Goal: Task Accomplishment & Management: Manage account settings

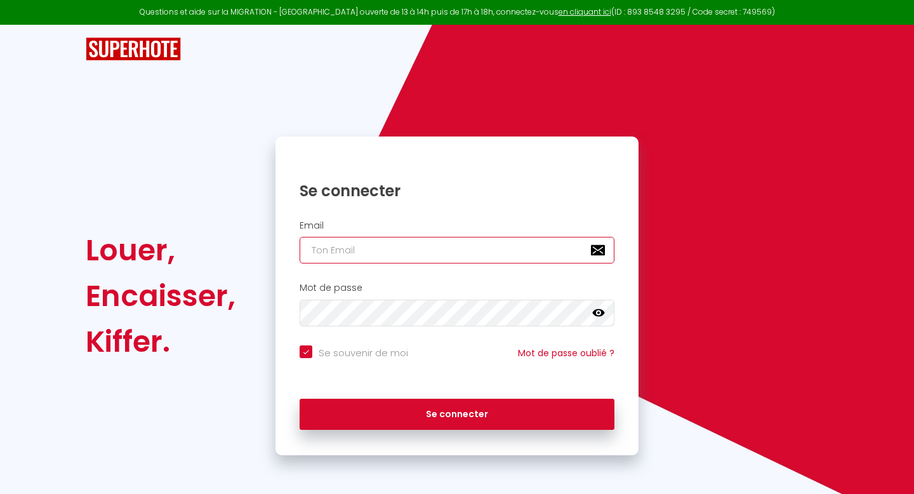
click at [471, 258] on input "email" at bounding box center [457, 250] width 315 height 27
type input "[EMAIL_ADDRESS][DOMAIN_NAME]"
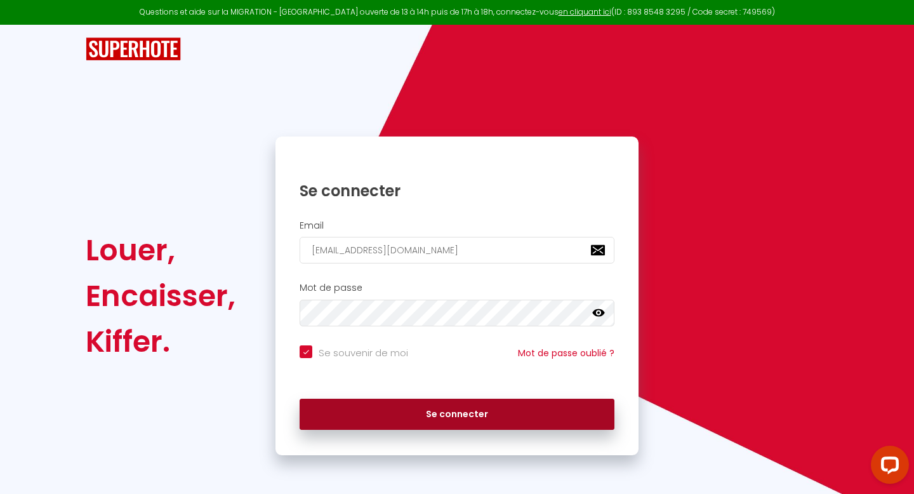
click at [442, 418] on button "Se connecter" at bounding box center [457, 415] width 315 height 32
checkbox input "true"
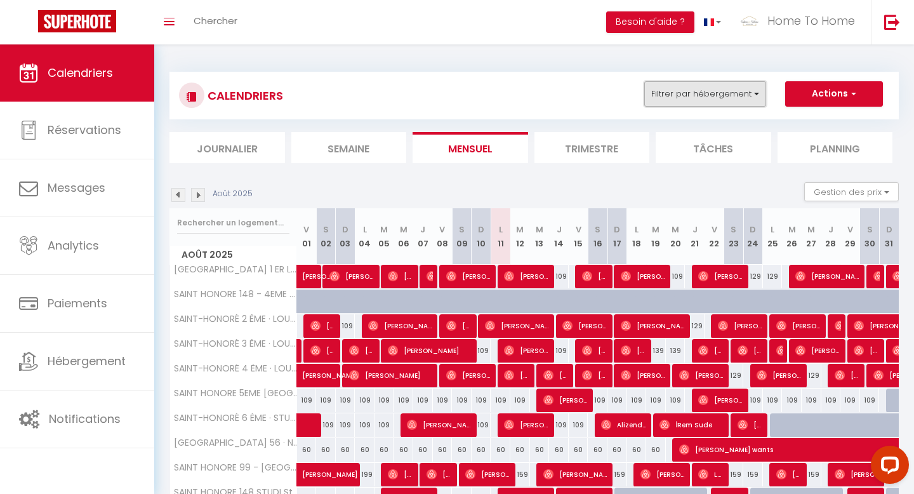
click at [743, 98] on button "Filtrer par hébergement" at bounding box center [705, 93] width 122 height 25
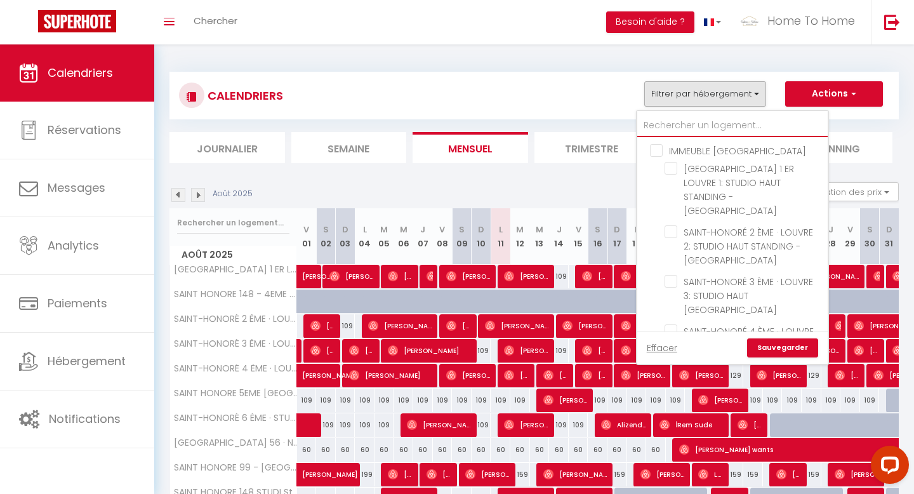
click at [709, 121] on input "text" at bounding box center [732, 125] width 190 height 23
type input "r"
checkbox input "false"
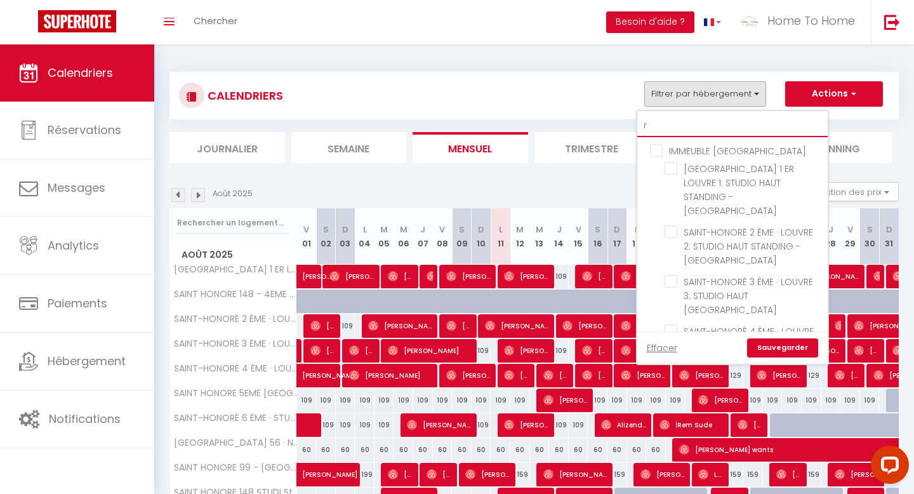
checkbox input "false"
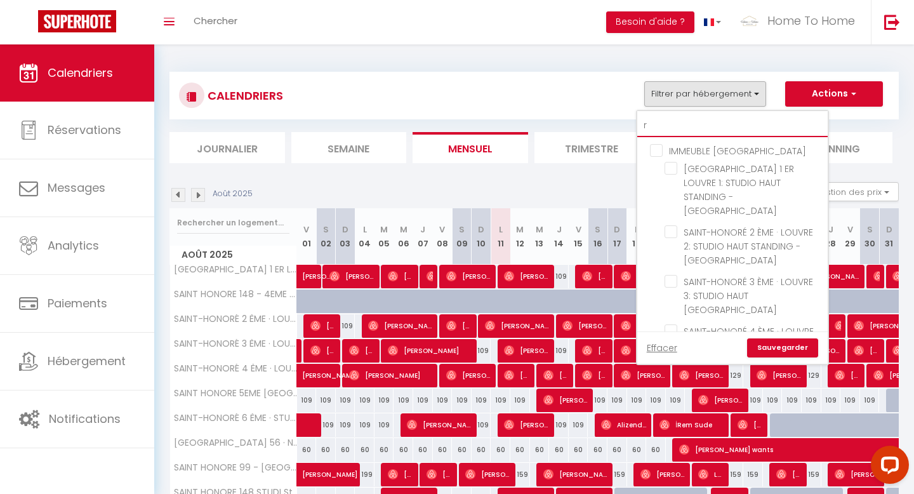
checkbox input "false"
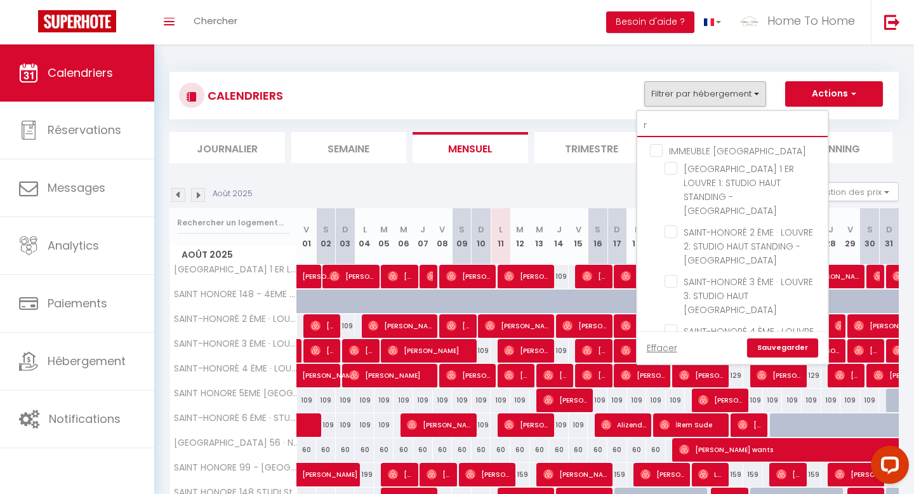
checkbox input "false"
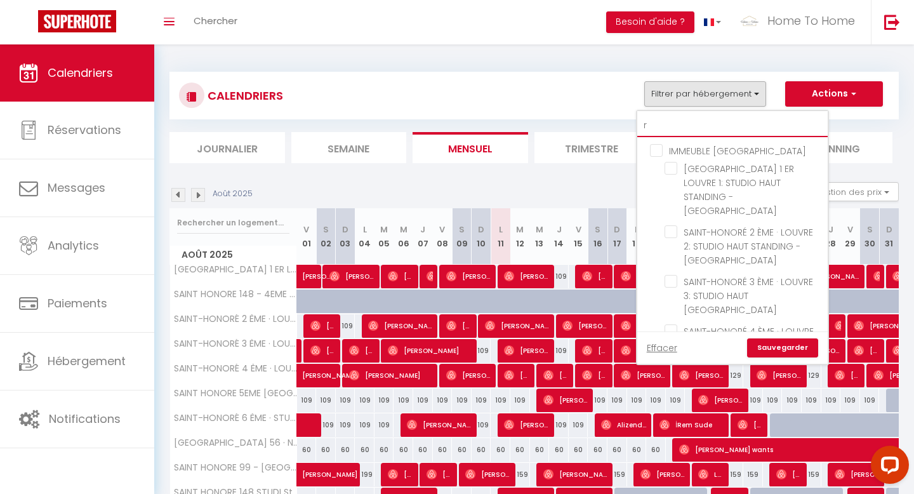
checkbox input "false"
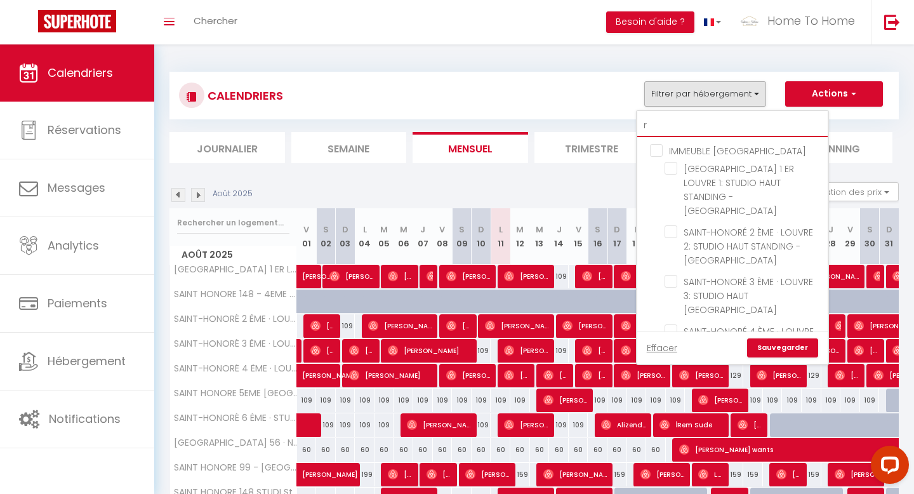
checkbox input "false"
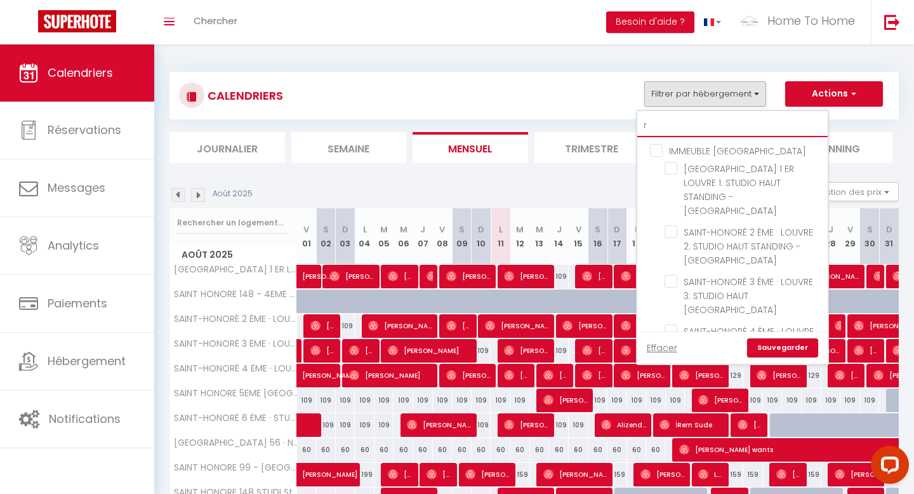
checkbox input "false"
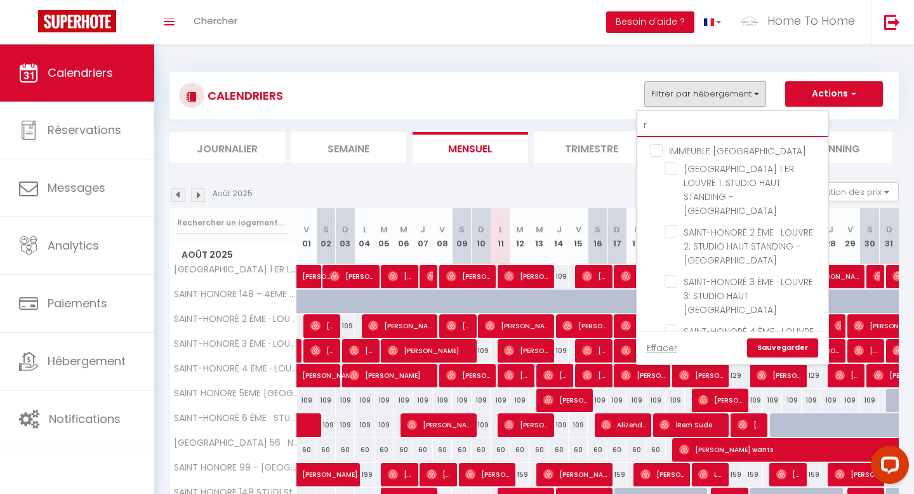
checkbox input "false"
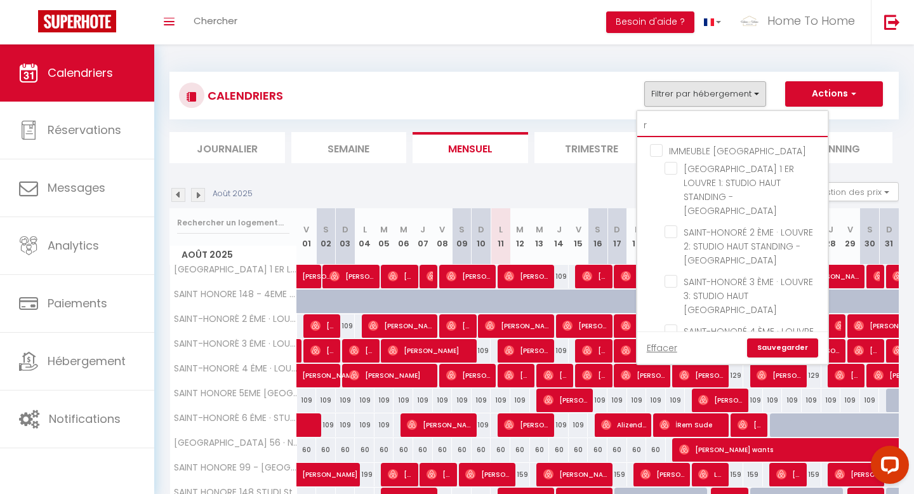
checkbox input "false"
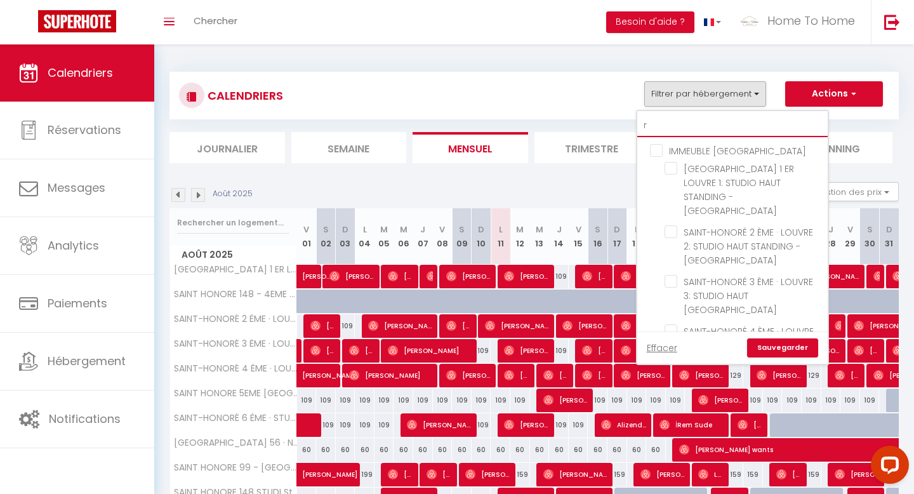
checkbox input "false"
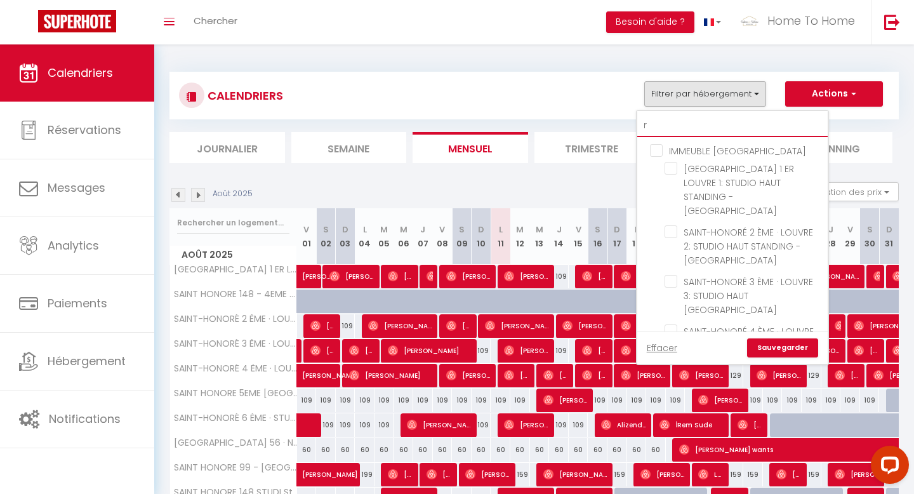
checkbox input "false"
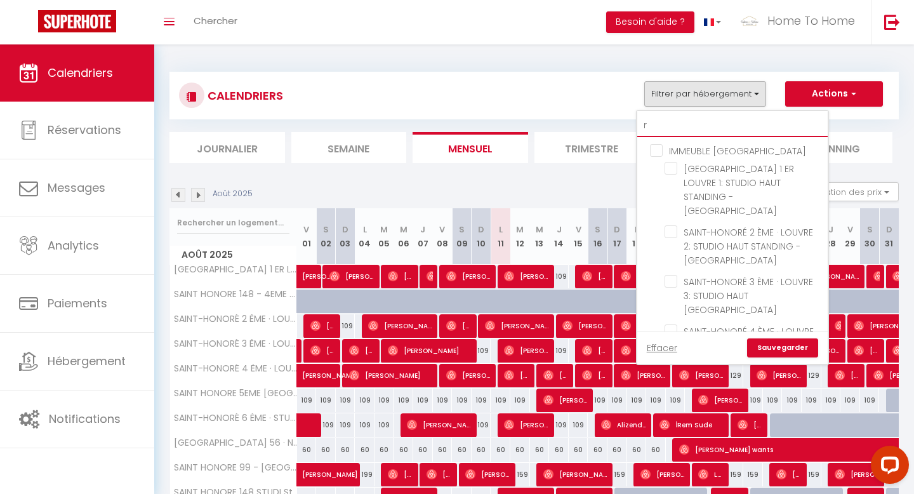
checkbox input "false"
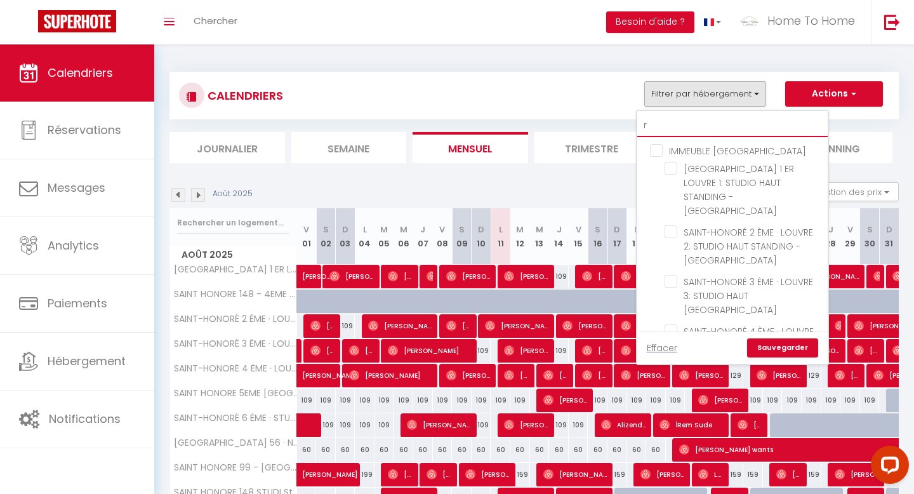
checkbox input "false"
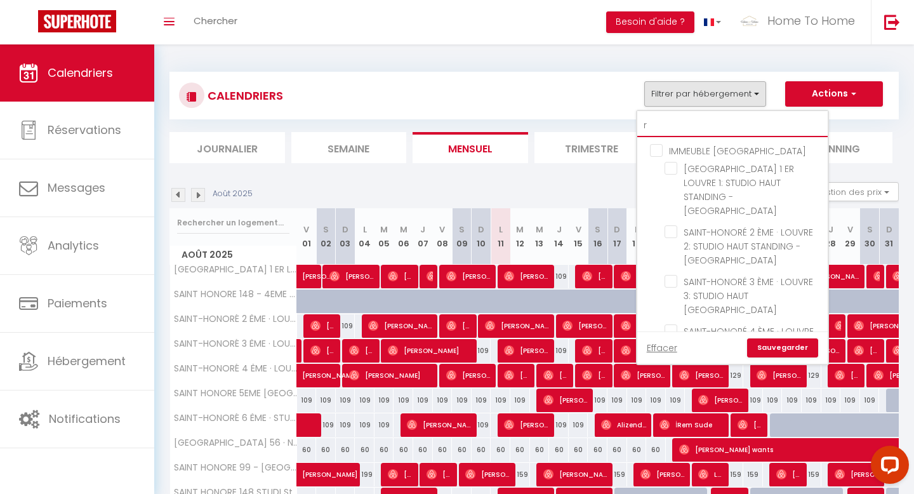
checkbox input "false"
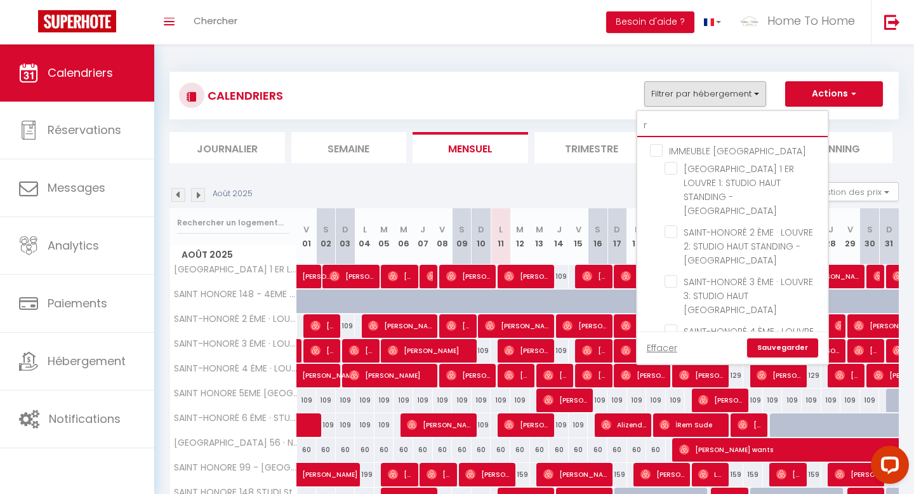
checkbox input "false"
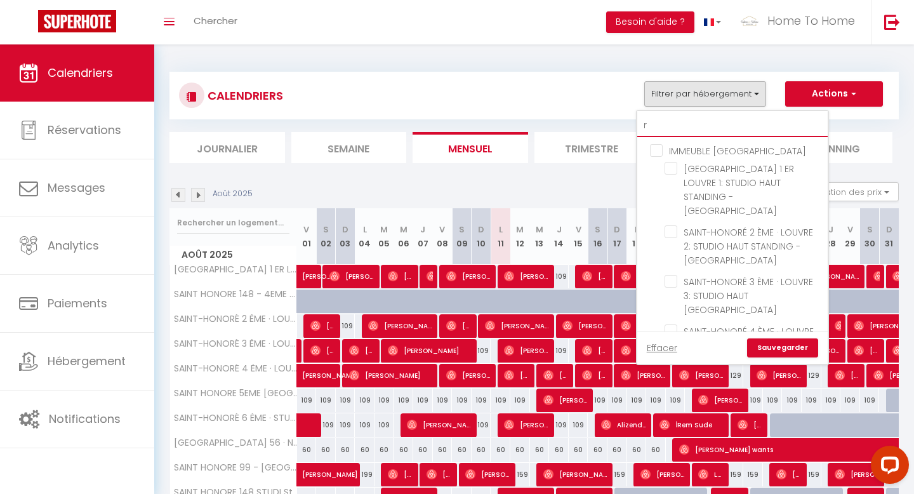
checkbox input "false"
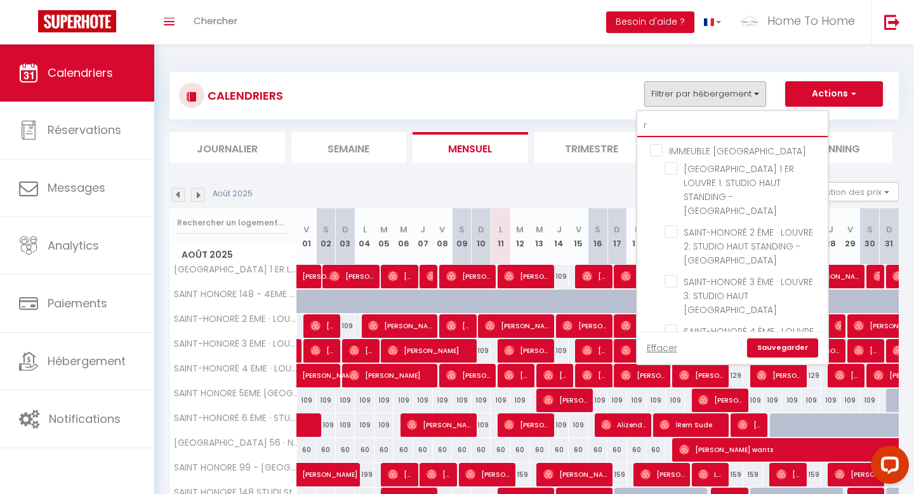
checkbox input "false"
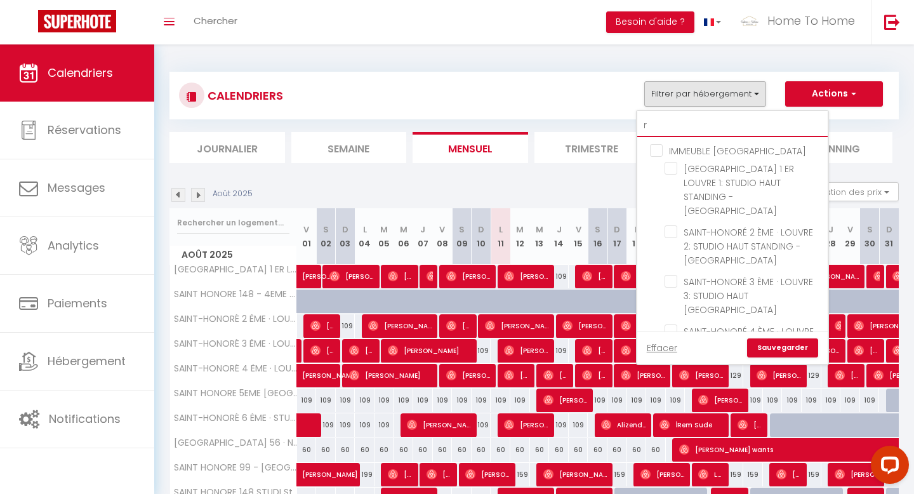
checkbox input "false"
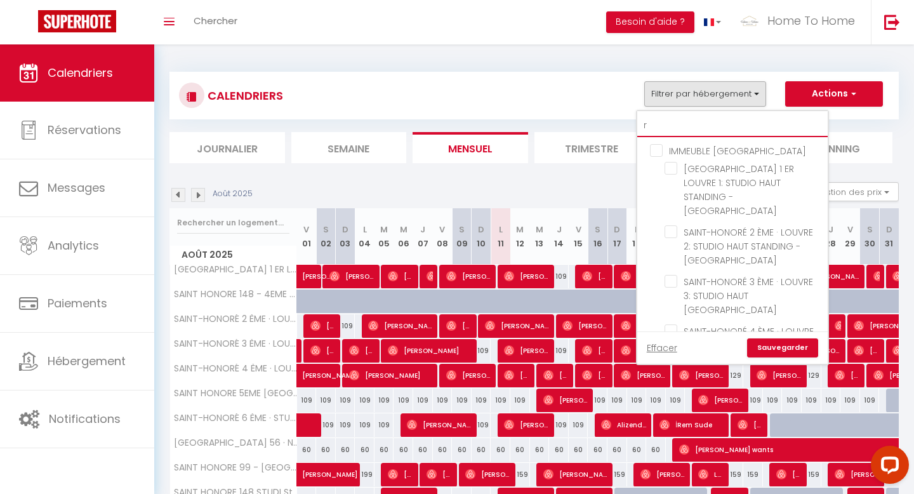
checkbox input "false"
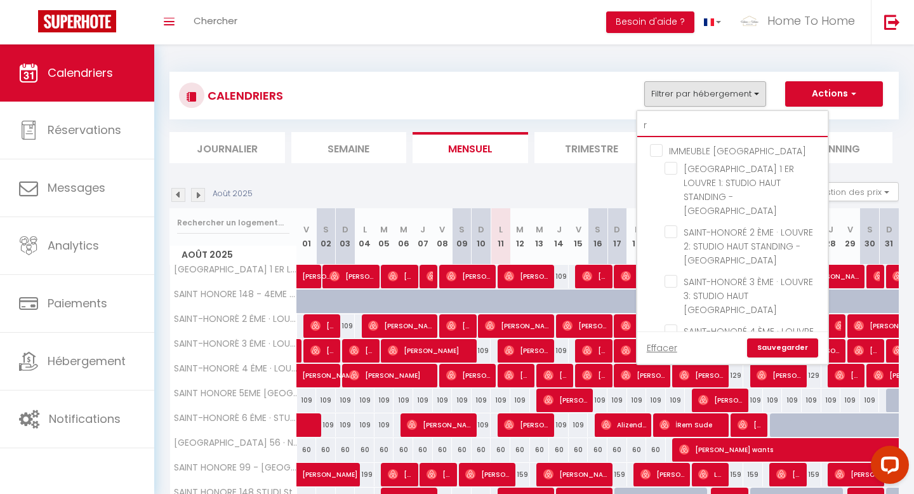
type input "ro"
checkbox input "false"
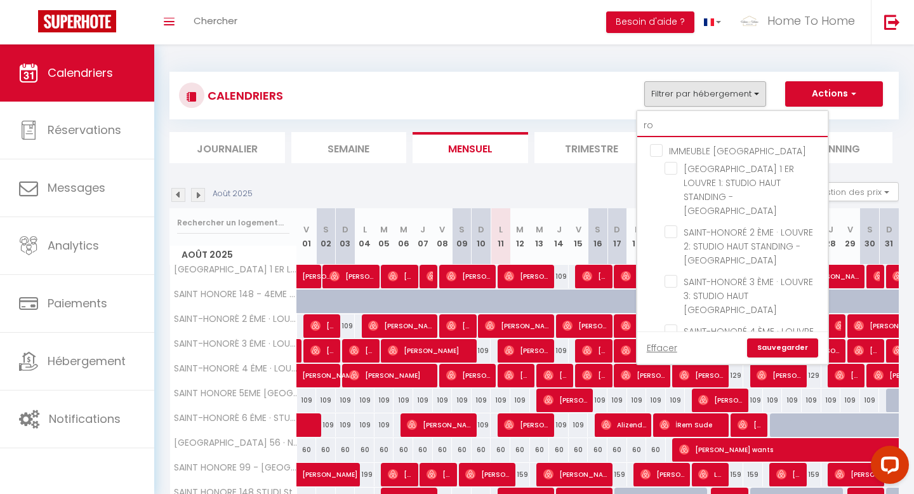
checkbox input "false"
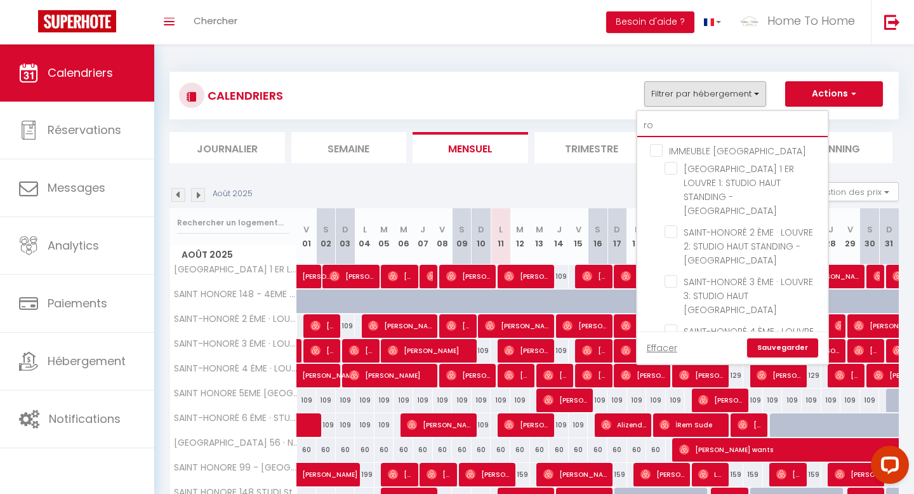
checkbox input "false"
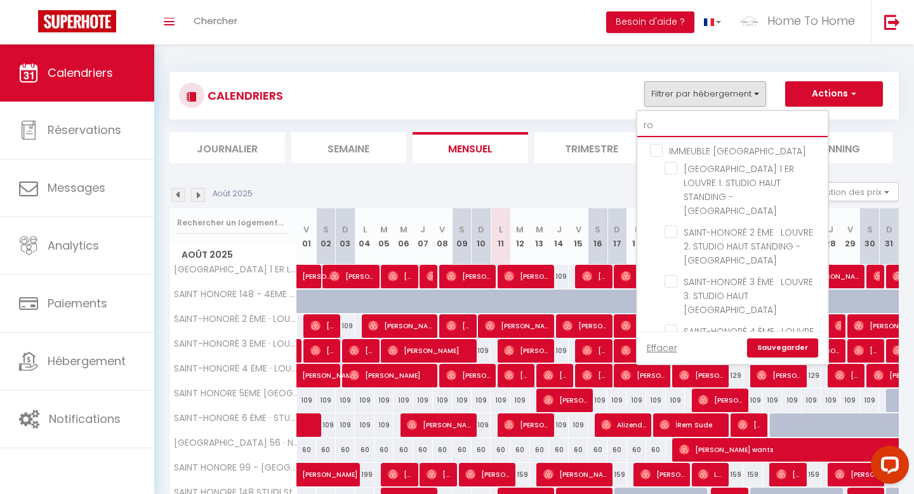
checkbox input "false"
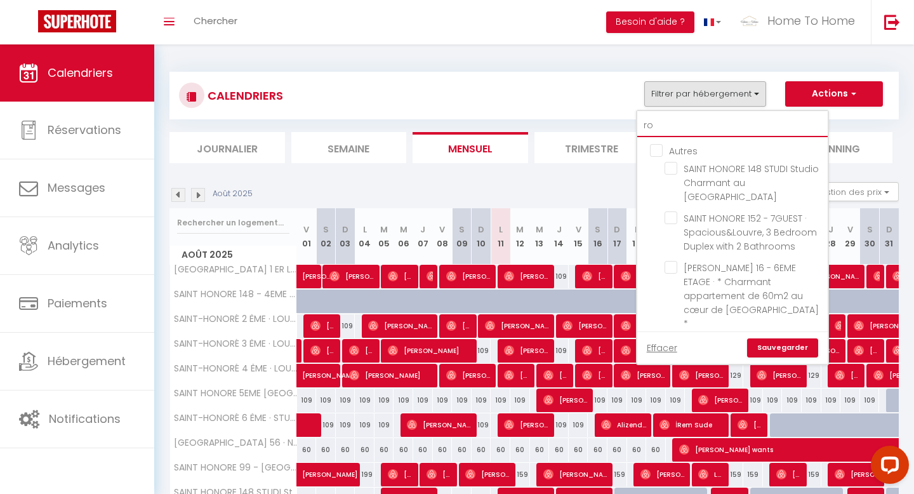
type input "rob"
checkbox input "false"
type input "robe"
checkbox input "false"
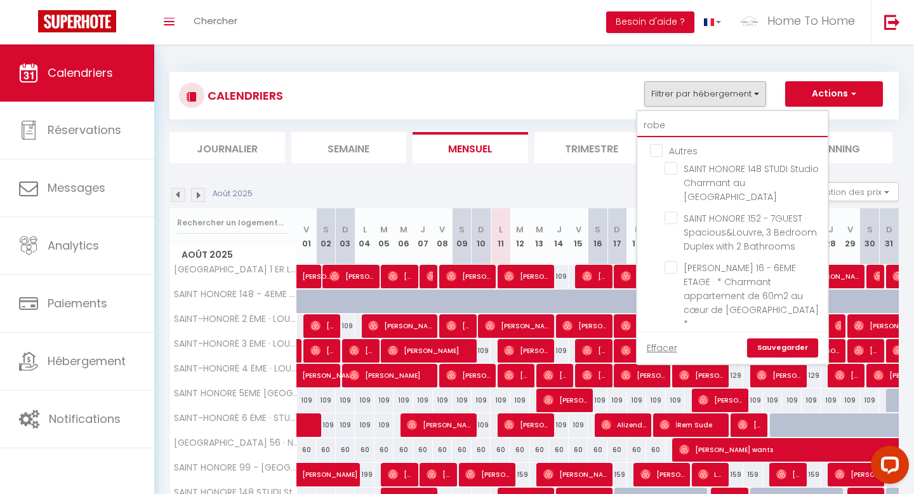
checkbox input "false"
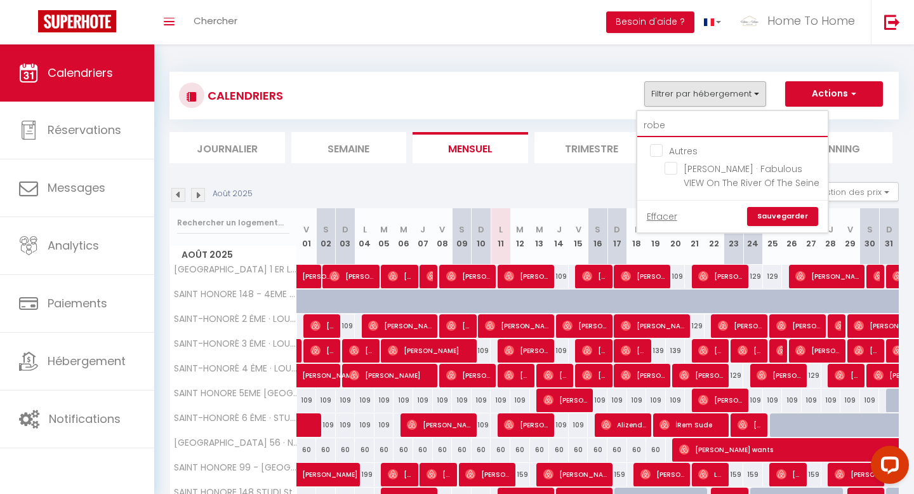
type input "rober"
checkbox input "false"
type input "rober"
click at [735, 177] on span "[PERSON_NAME] · Fabulous VIEW On The River Of The Seine" at bounding box center [752, 176] width 136 height 27
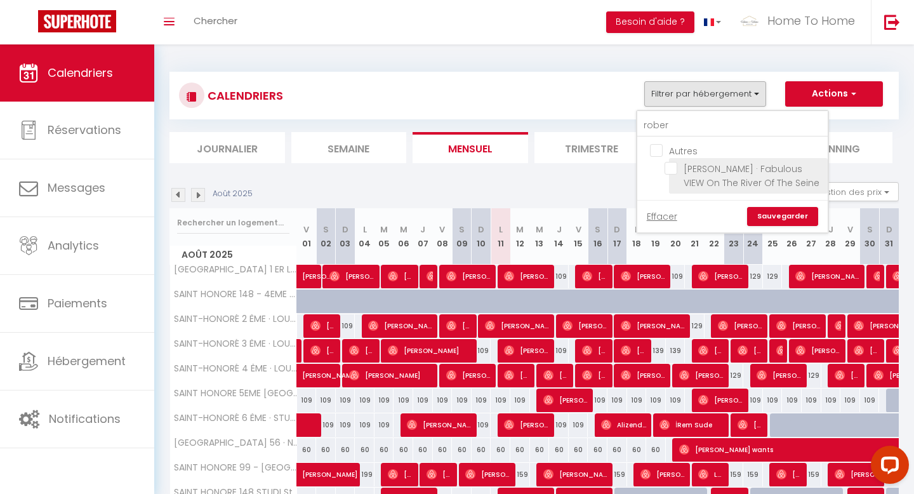
click at [735, 175] on input "[PERSON_NAME] · Fabulous VIEW On The River Of The Seine" at bounding box center [744, 168] width 159 height 13
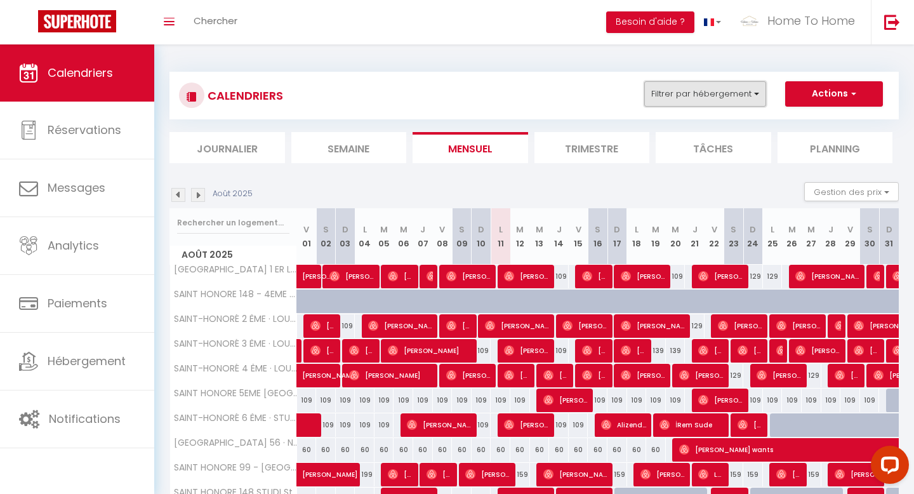
click at [730, 97] on button "Filtrer par hébergement" at bounding box center [705, 93] width 122 height 25
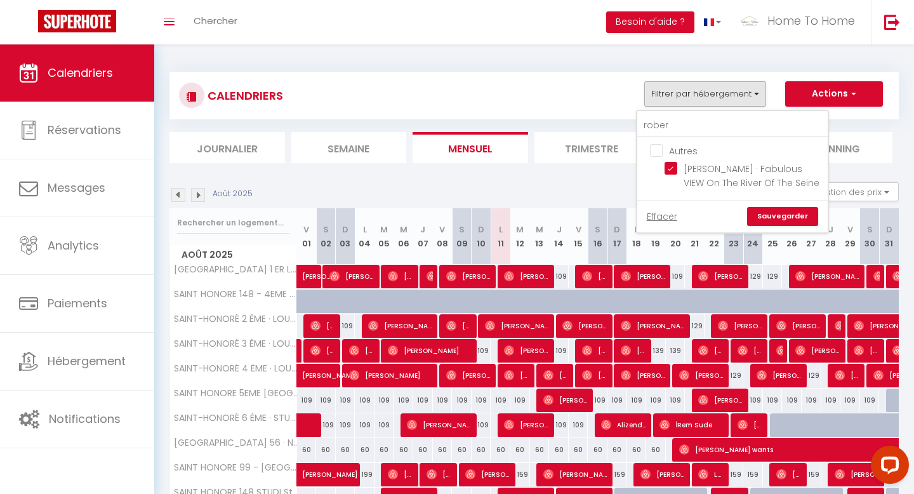
click at [770, 215] on link "Sauvegarder" at bounding box center [782, 216] width 71 height 19
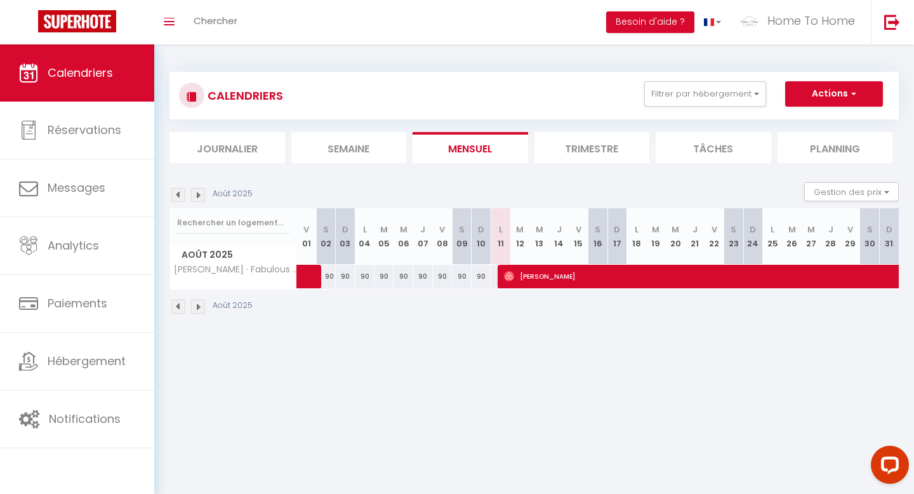
click at [203, 194] on img at bounding box center [198, 195] width 14 height 14
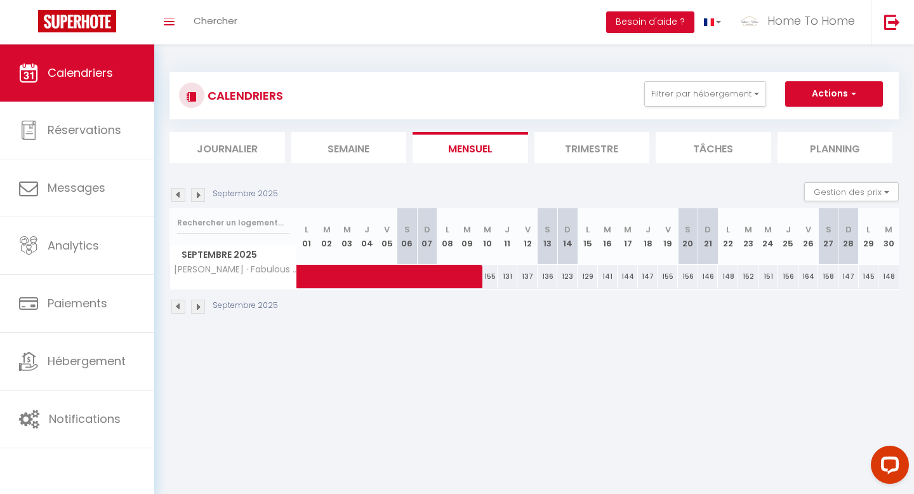
click at [179, 194] on img at bounding box center [178, 195] width 14 height 14
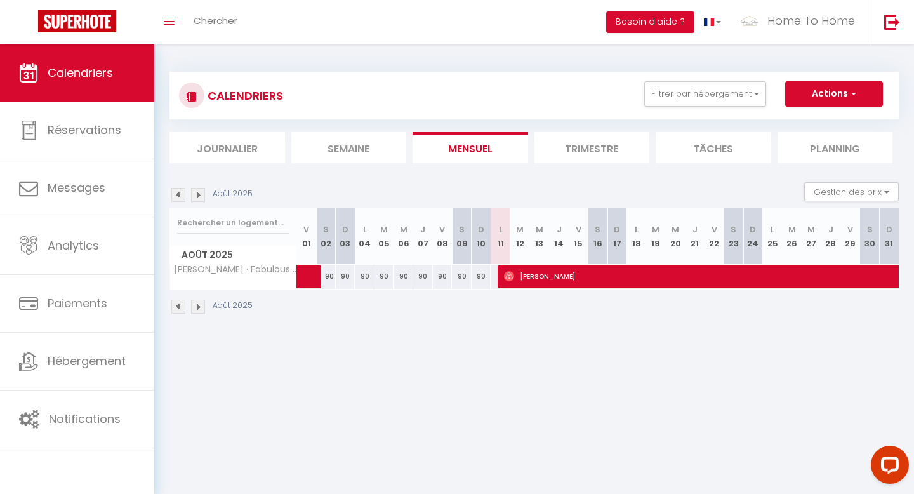
click at [197, 192] on img at bounding box center [198, 195] width 14 height 14
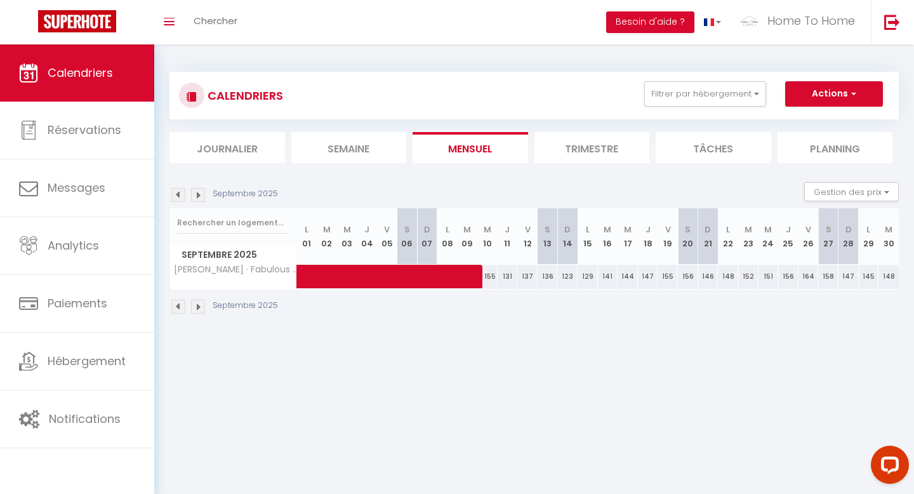
click at [180, 193] on img at bounding box center [178, 195] width 14 height 14
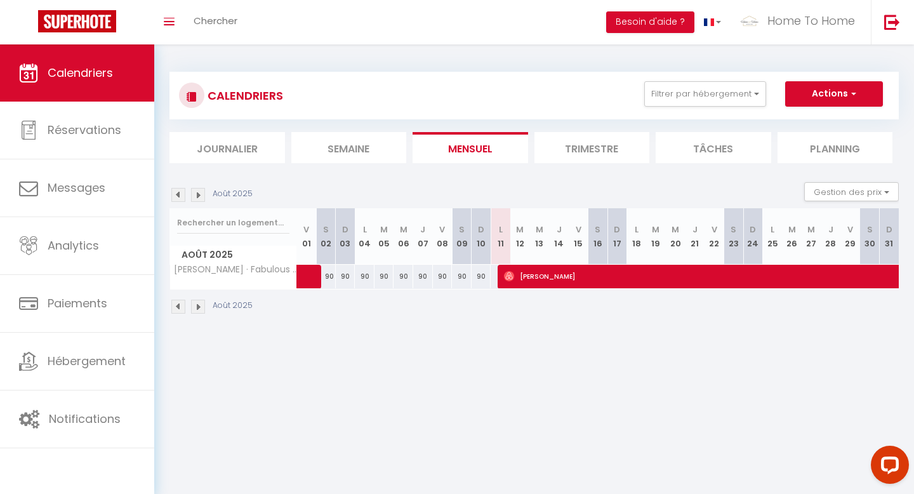
click at [197, 194] on img at bounding box center [198, 195] width 14 height 14
click at [691, 93] on button "Filtrer par hébergement" at bounding box center [705, 93] width 122 height 25
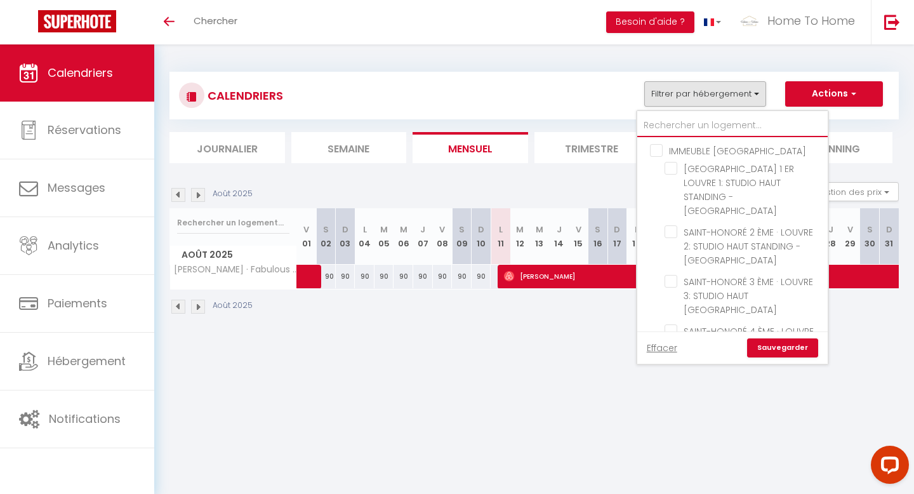
click at [686, 119] on input "text" at bounding box center [732, 125] width 190 height 23
type input "m"
checkbox input "false"
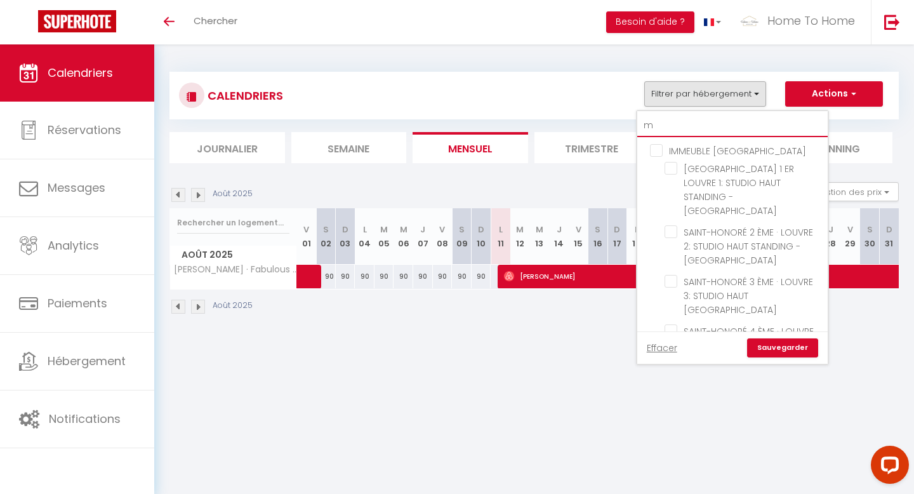
checkbox input "false"
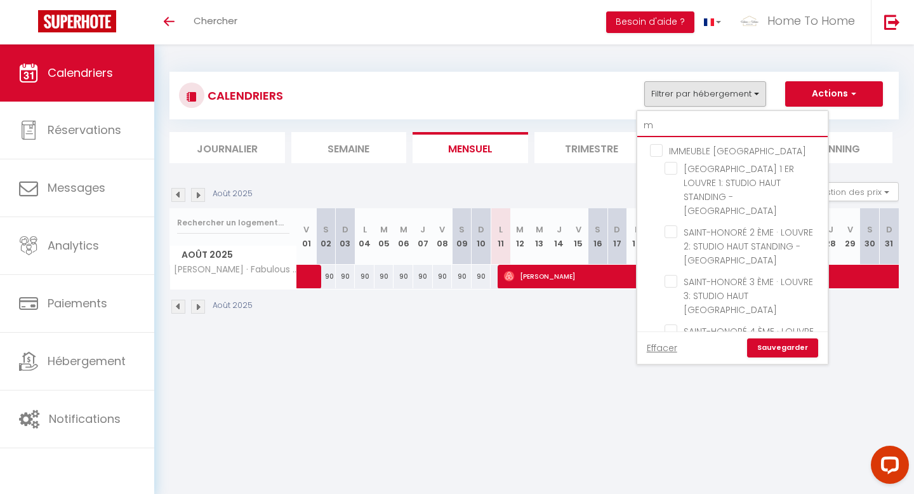
checkbox input "false"
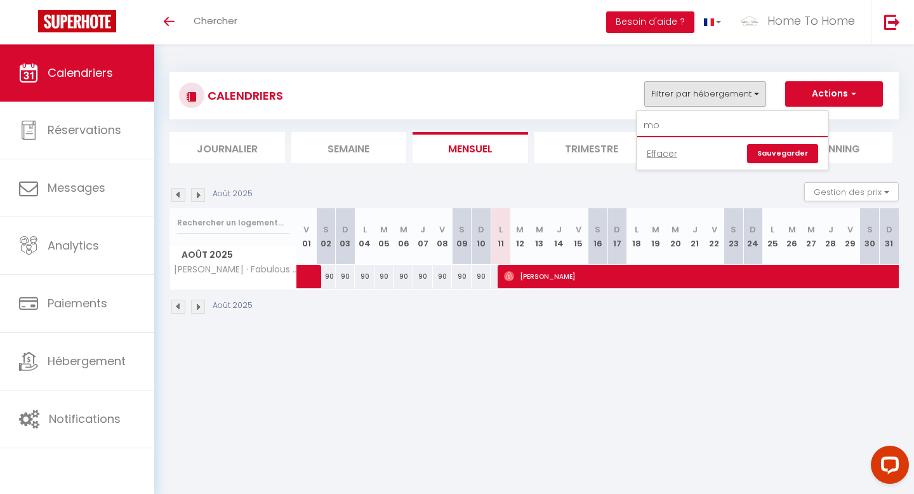
type input "m"
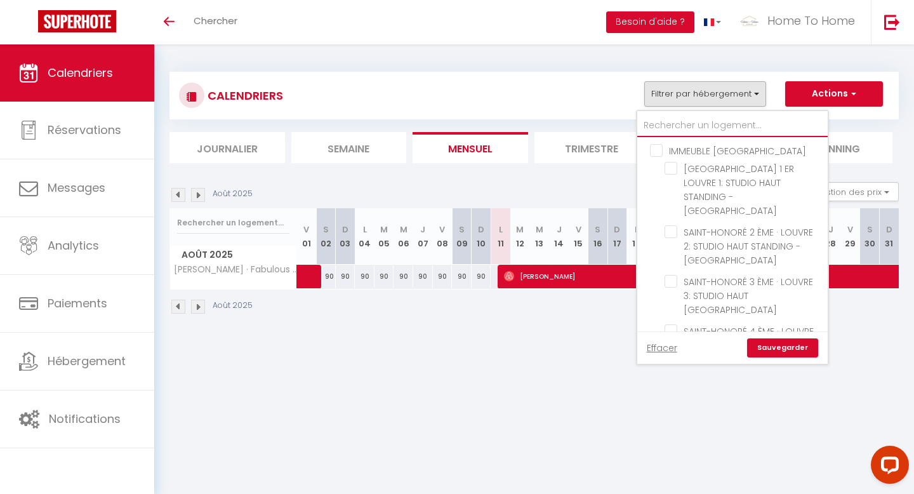
type input "r"
checkbox input "false"
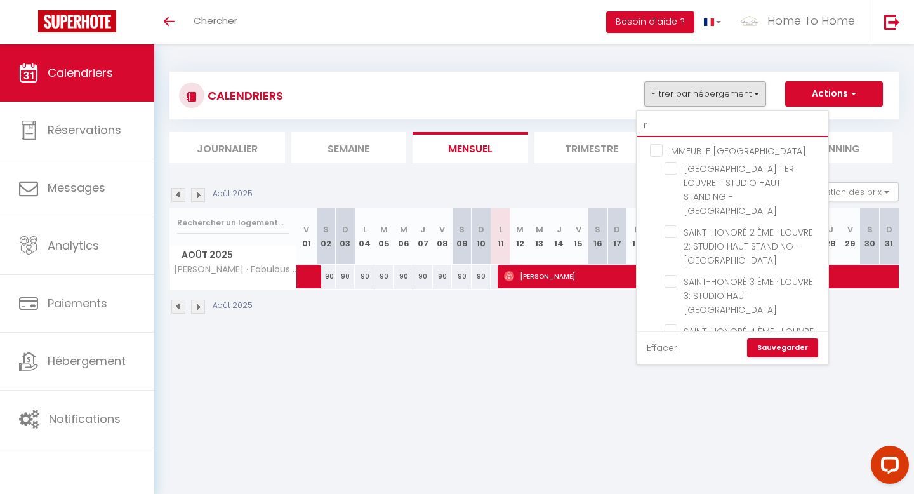
checkbox input "false"
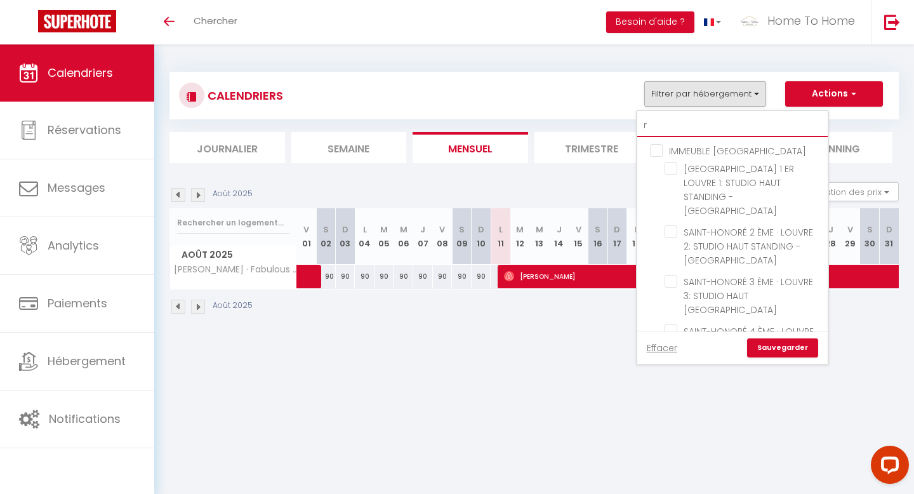
checkbox input "false"
type input "ro"
checkbox input "false"
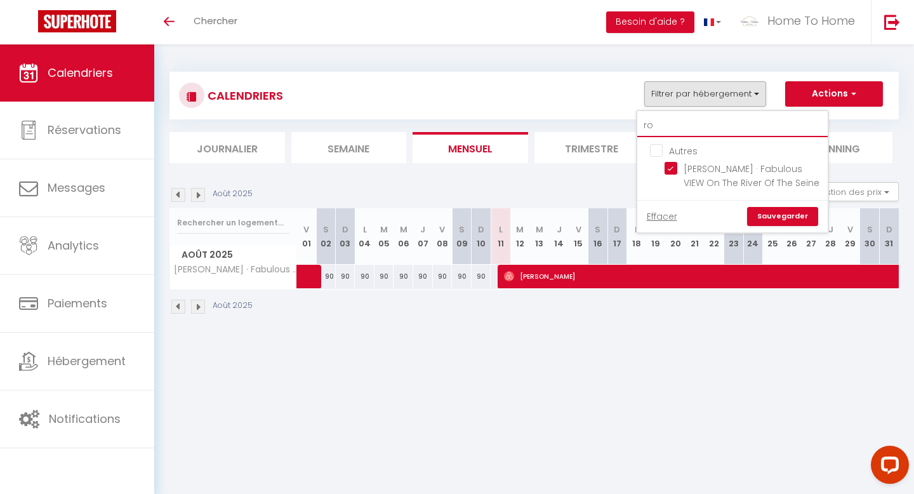
type input "rob"
checkbox input "false"
type input "rob"
click at [697, 166] on input "[PERSON_NAME] · Fabulous VIEW On The River Of The Seine" at bounding box center [744, 168] width 159 height 13
checkbox input "false"
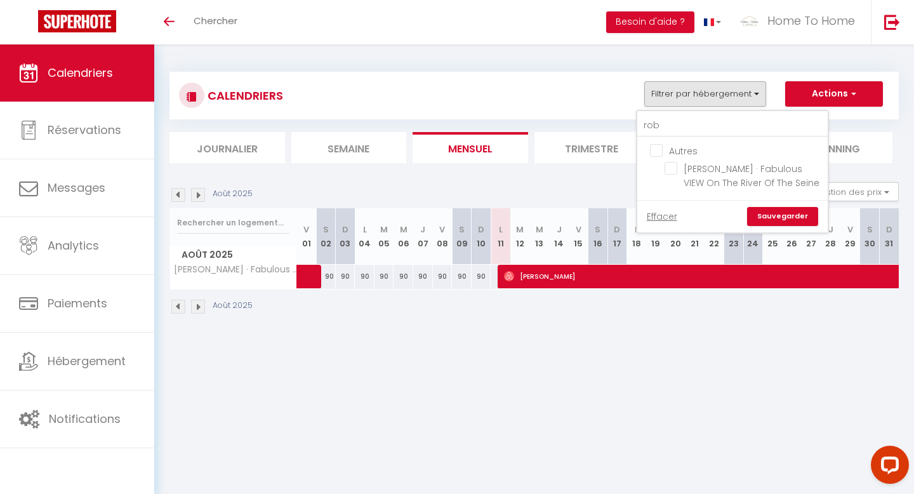
click at [768, 213] on link "Sauvegarder" at bounding box center [782, 216] width 71 height 19
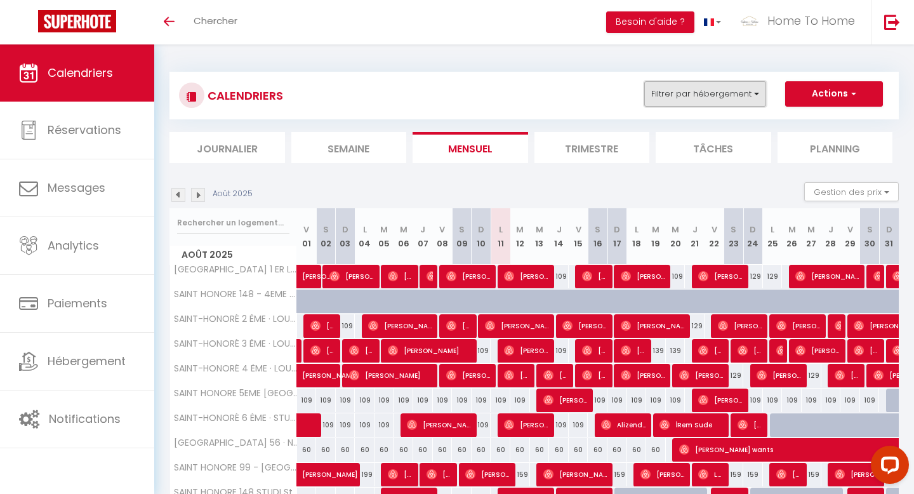
click at [729, 95] on button "Filtrer par hébergement" at bounding box center [705, 93] width 122 height 25
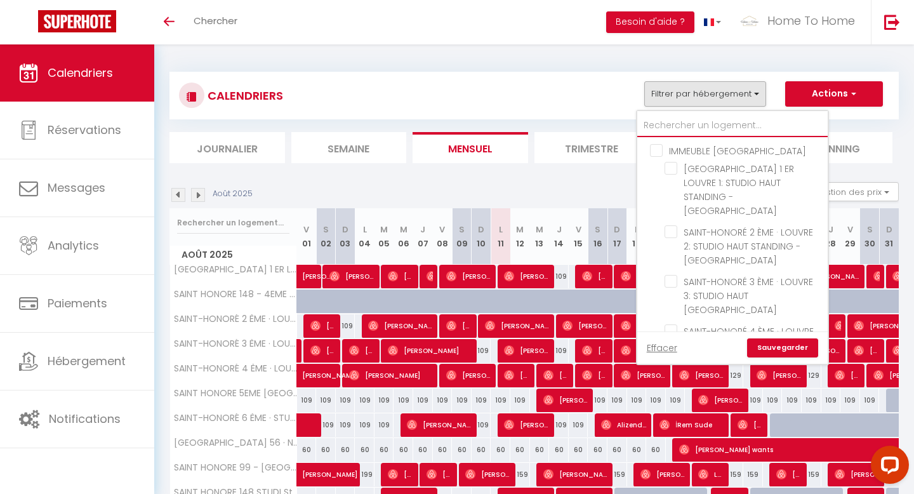
click at [709, 131] on input "text" at bounding box center [732, 125] width 190 height 23
type input "m"
checkbox input "false"
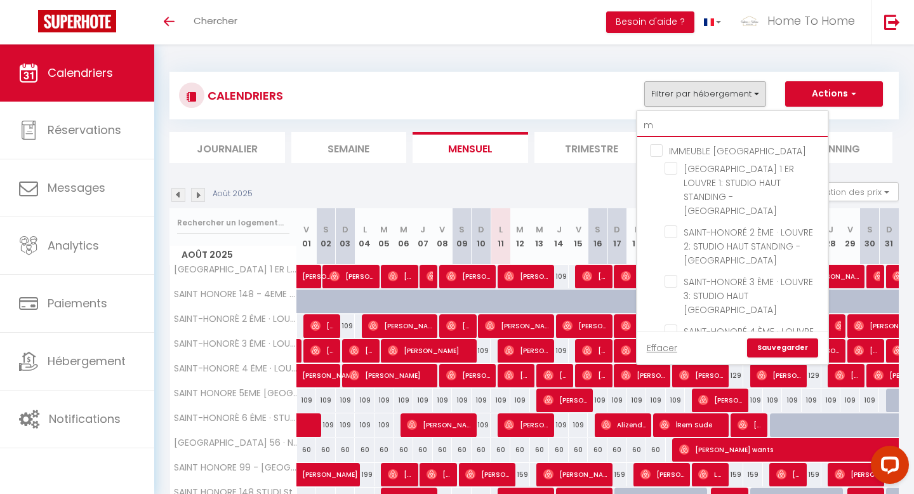
checkbox input "false"
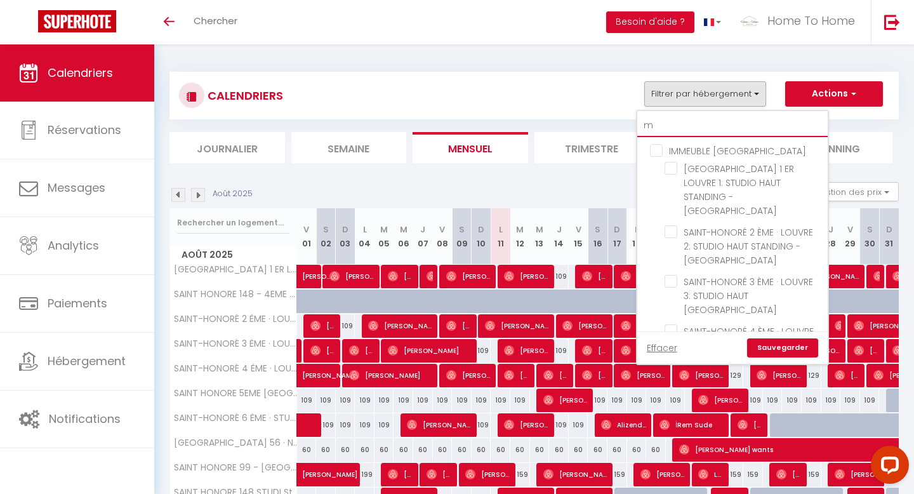
checkbox input "false"
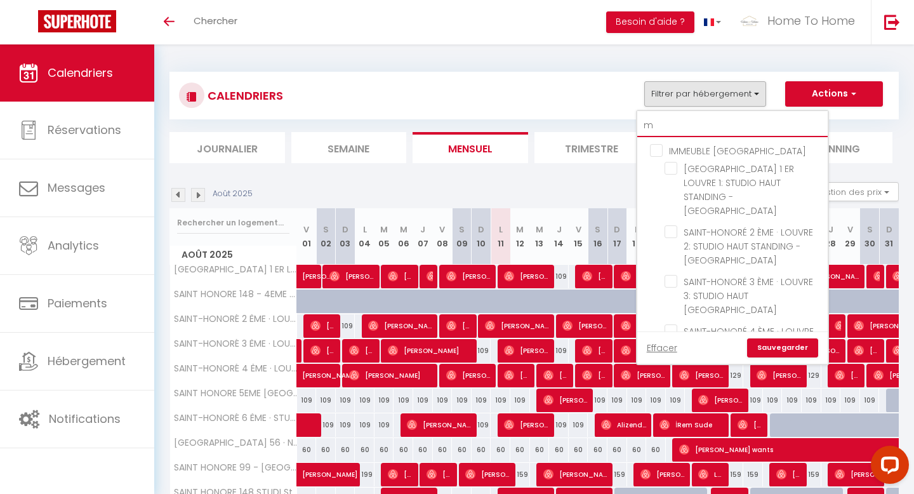
checkbox input "false"
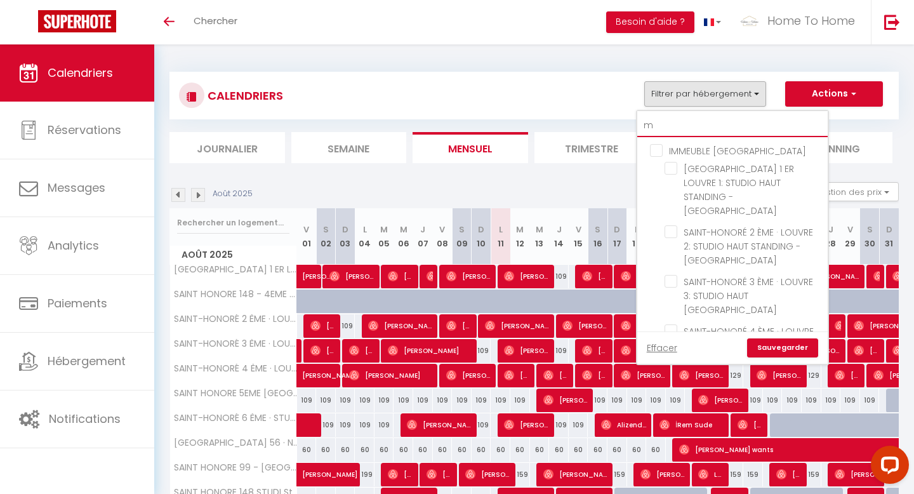
checkbox input "false"
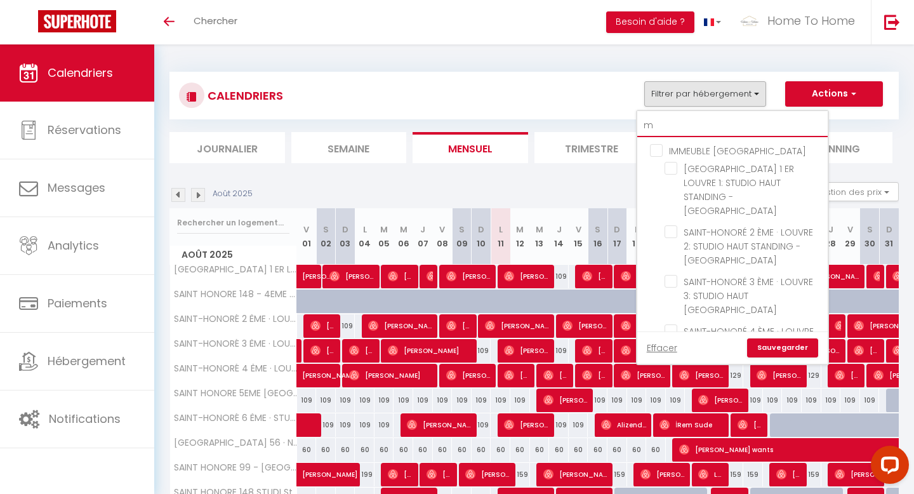
checkbox input "false"
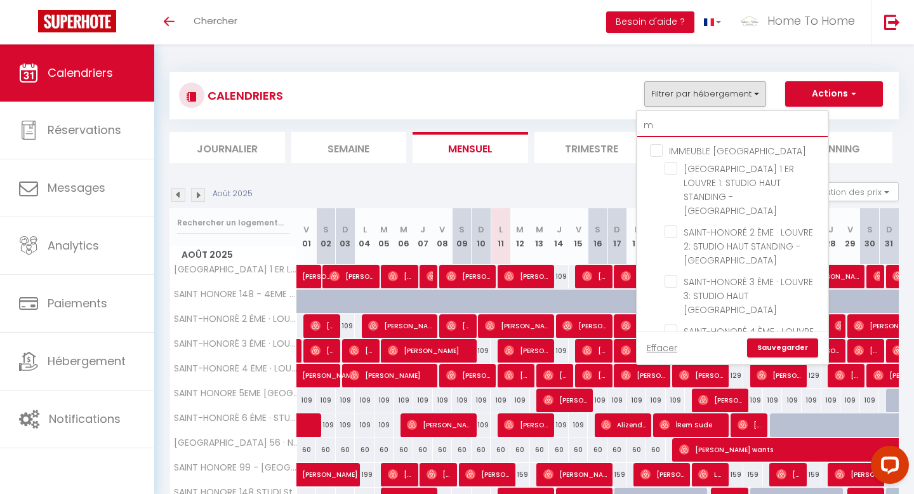
checkbox input "false"
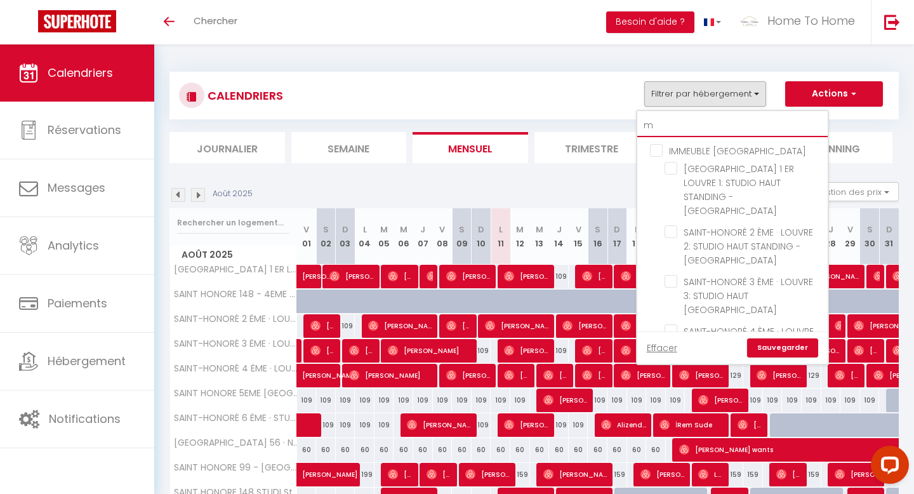
checkbox input "false"
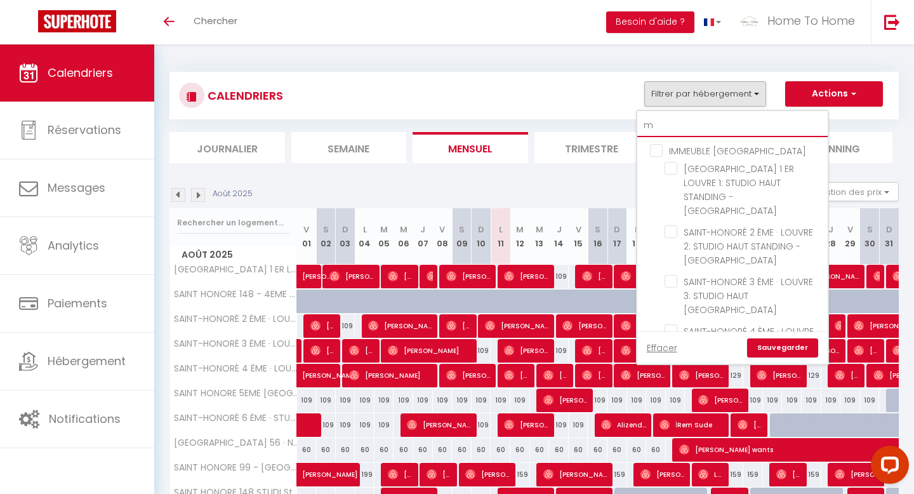
checkbox input "false"
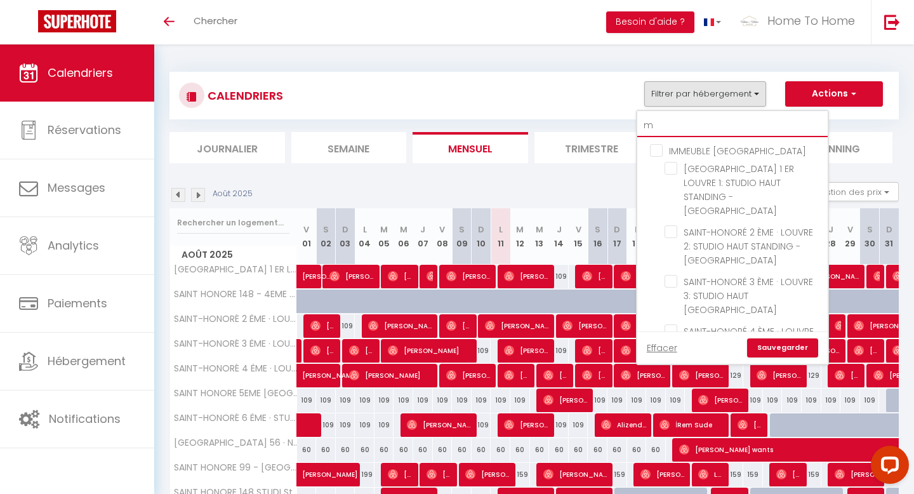
checkbox input "false"
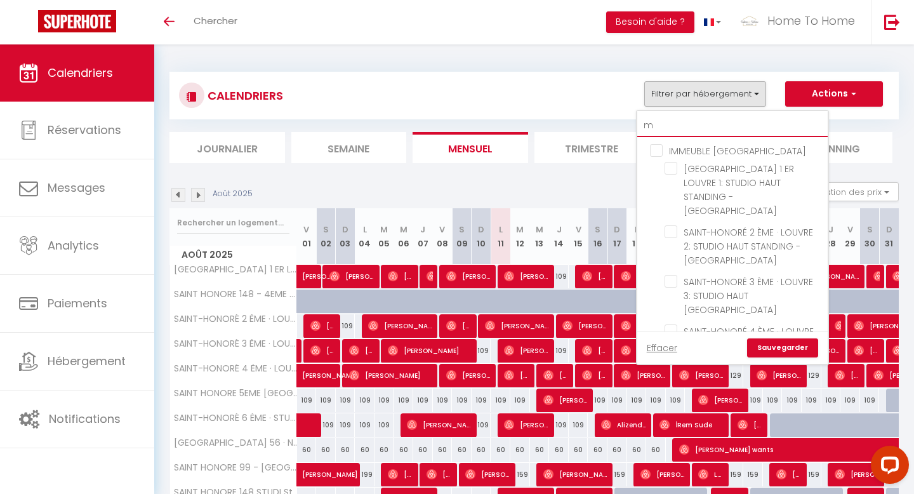
checkbox input "false"
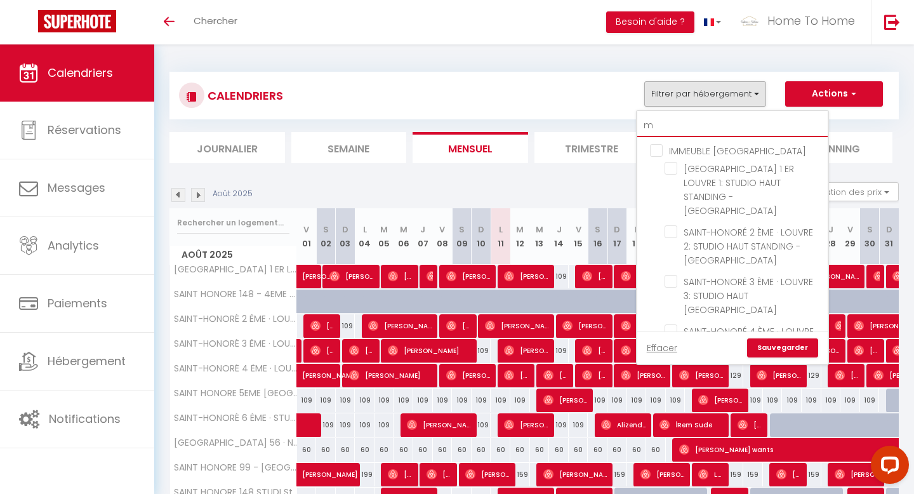
checkbox input "false"
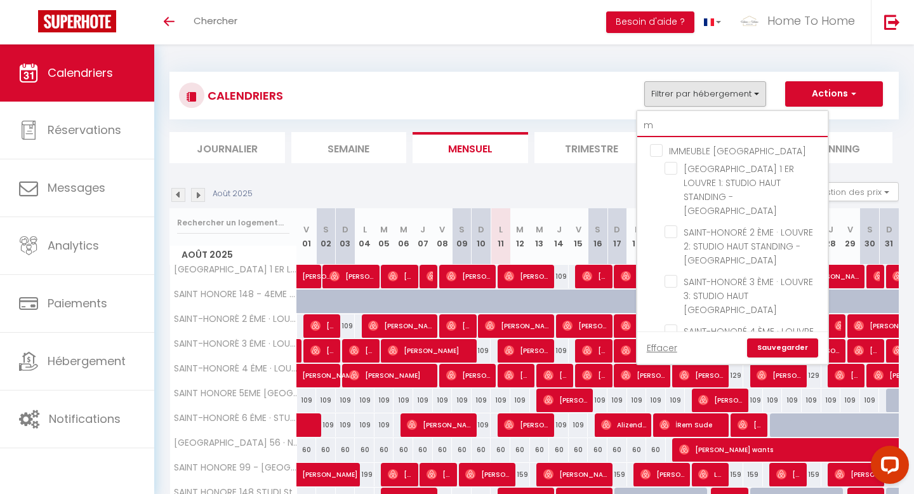
checkbox input "false"
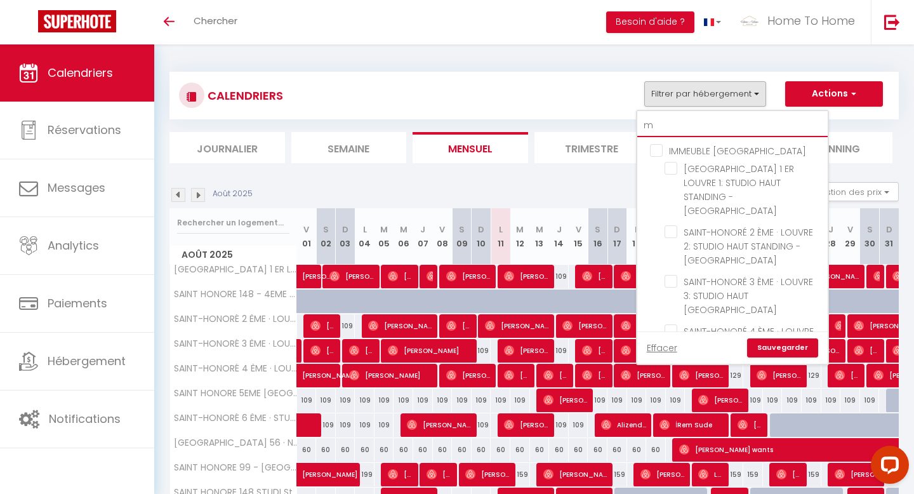
checkbox input "false"
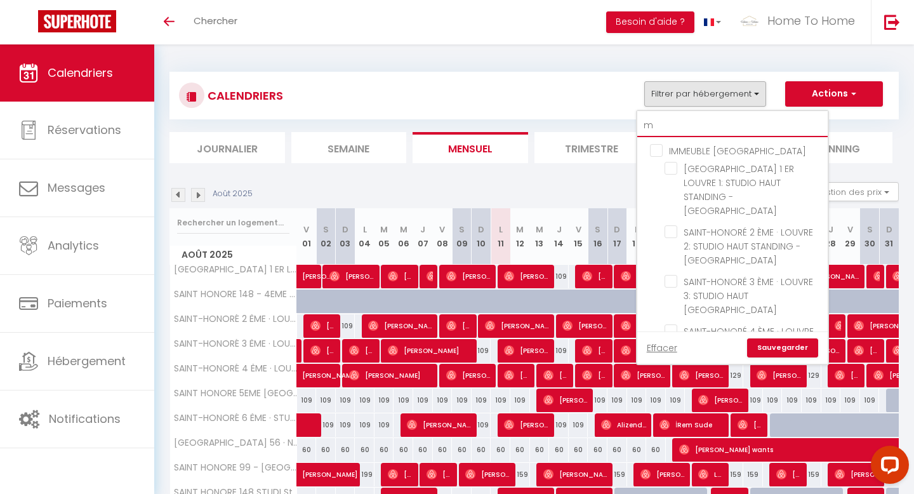
checkbox input "false"
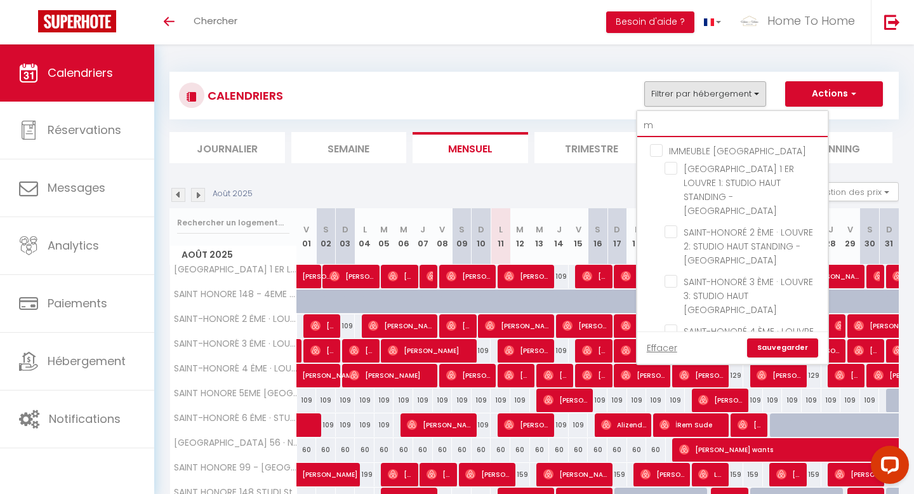
checkbox input "false"
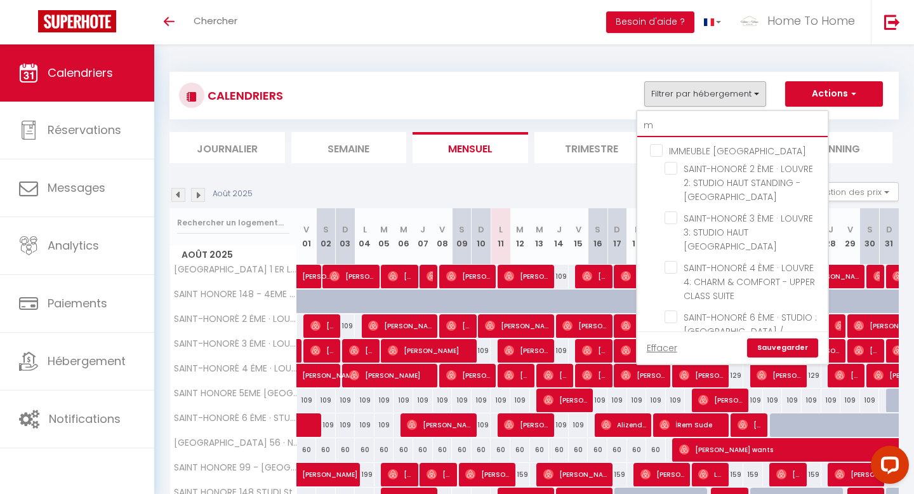
type input "mo"
checkbox input "false"
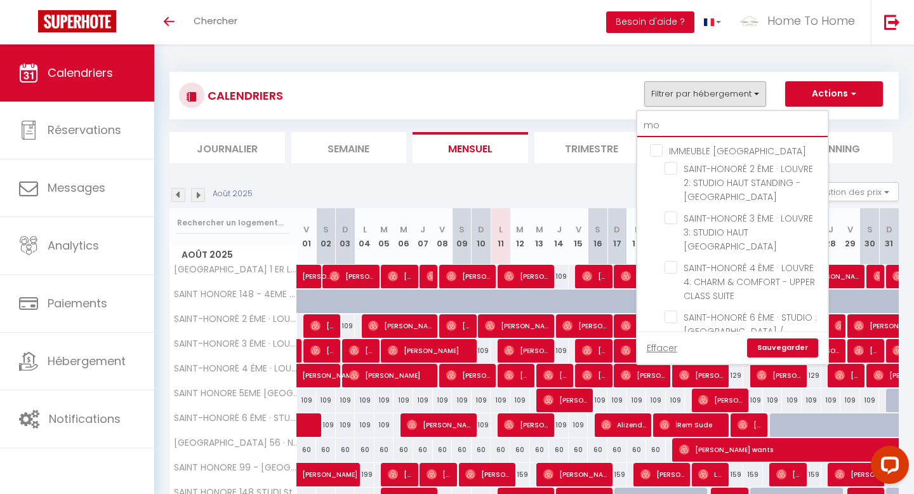
checkbox input "false"
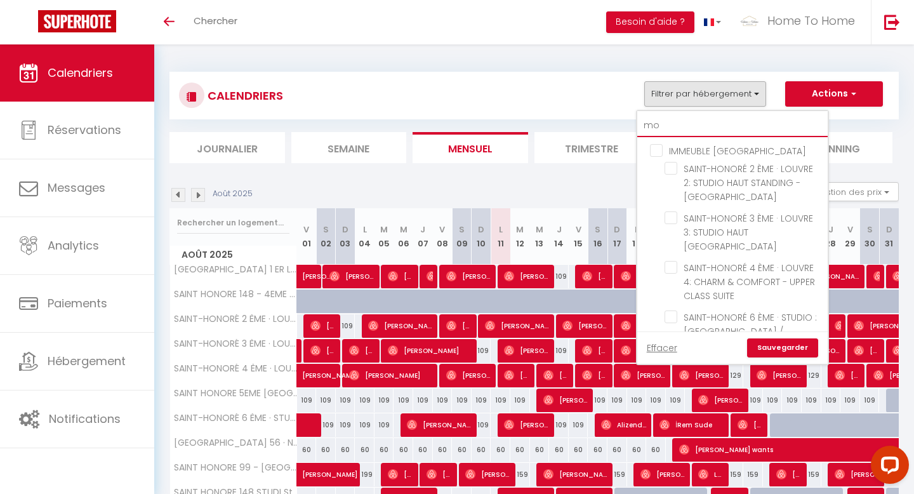
checkbox input "false"
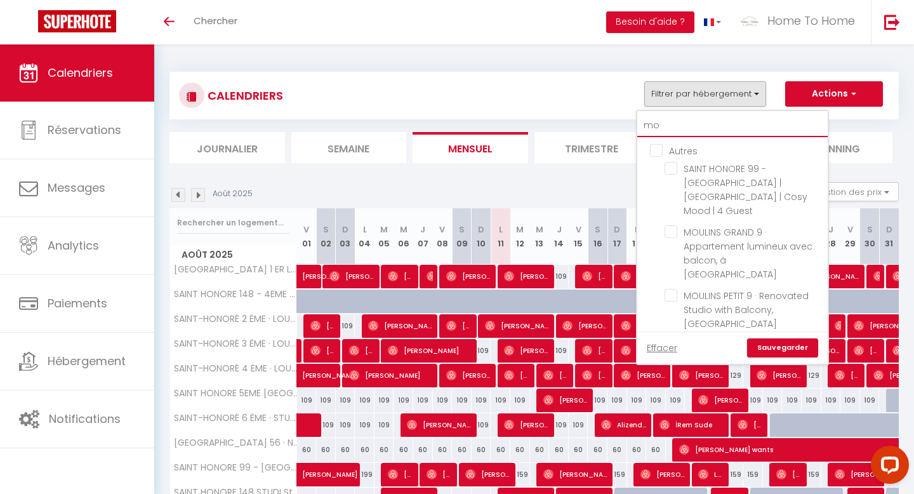
type input "mou"
checkbox input "false"
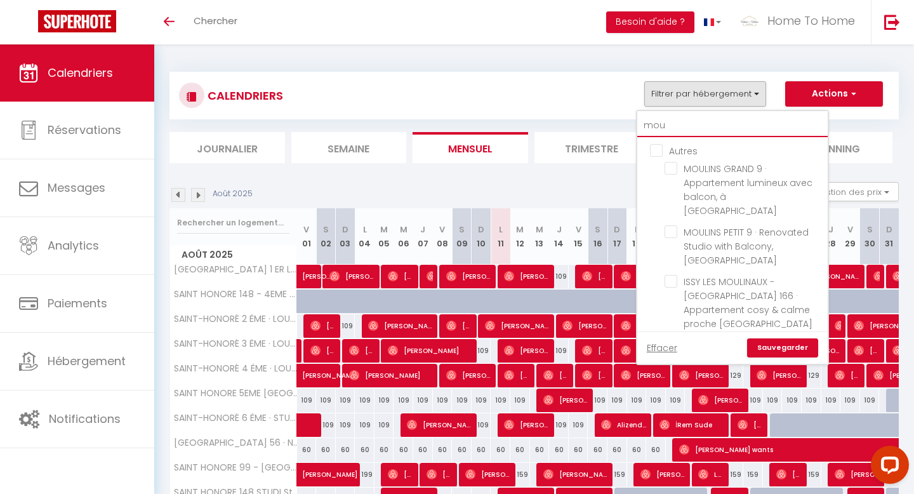
type input "moul"
checkbox input "false"
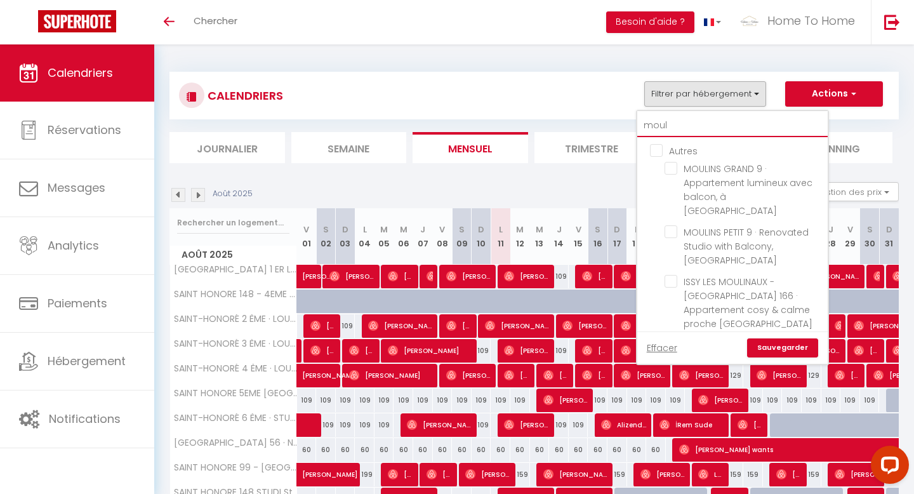
type input "mouli"
checkbox input "false"
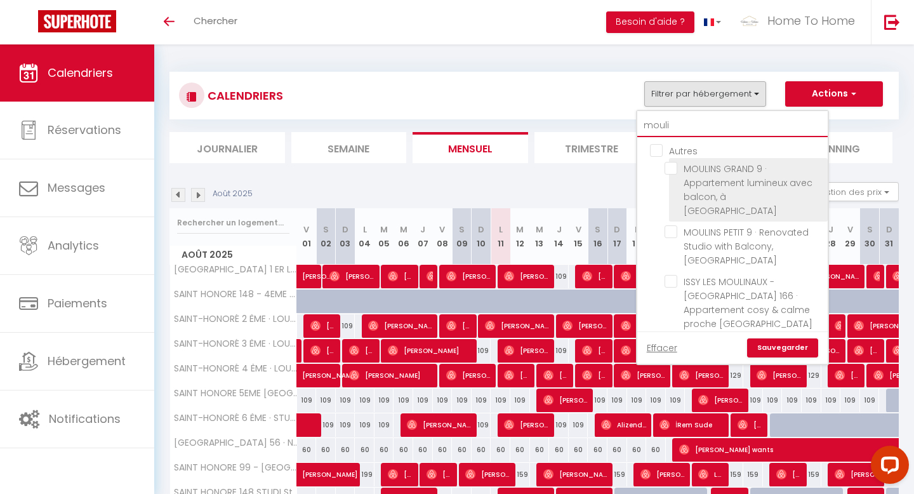
type input "mouli"
click at [719, 178] on span "MOULINS GRAND 9 · Appartement lumineux avec balcon, à [GEOGRAPHIC_DATA]" at bounding box center [748, 190] width 129 height 55
click at [719, 175] on input "MOULINS GRAND 9 · Appartement lumineux avec balcon, à [GEOGRAPHIC_DATA]" at bounding box center [744, 168] width 159 height 13
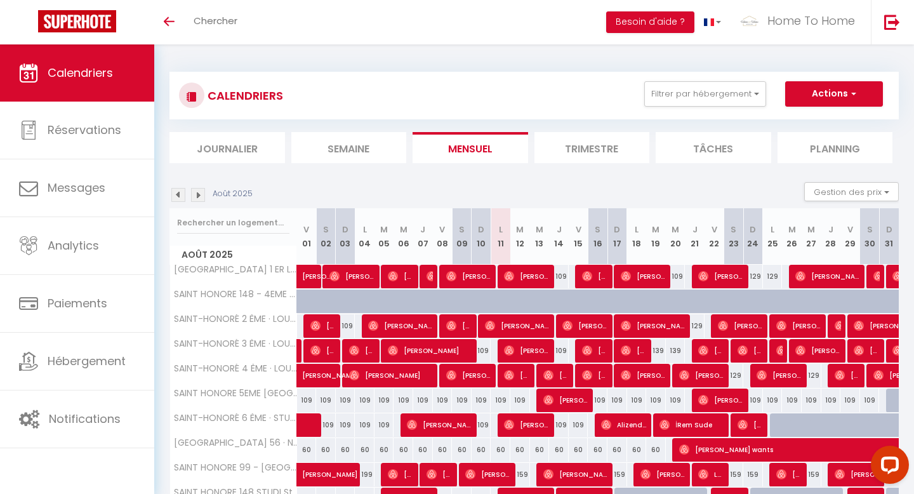
click at [703, 77] on div "CALENDRIERS Filtrer par hébergement mouli Autres MOULINS GRAND 9 · Appartement …" at bounding box center [535, 96] width 730 height 48
click at [703, 88] on button "Filtrer par hébergement" at bounding box center [705, 93] width 122 height 25
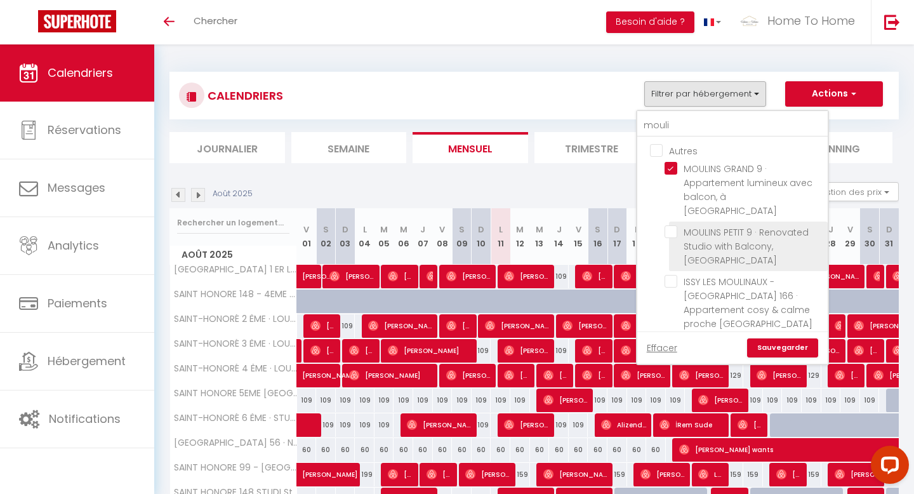
click at [697, 225] on input "MOULINS PETIT 9 · Renovated Studio with Balcony, [GEOGRAPHIC_DATA]" at bounding box center [744, 231] width 159 height 13
checkbox input "true"
checkbox input "false"
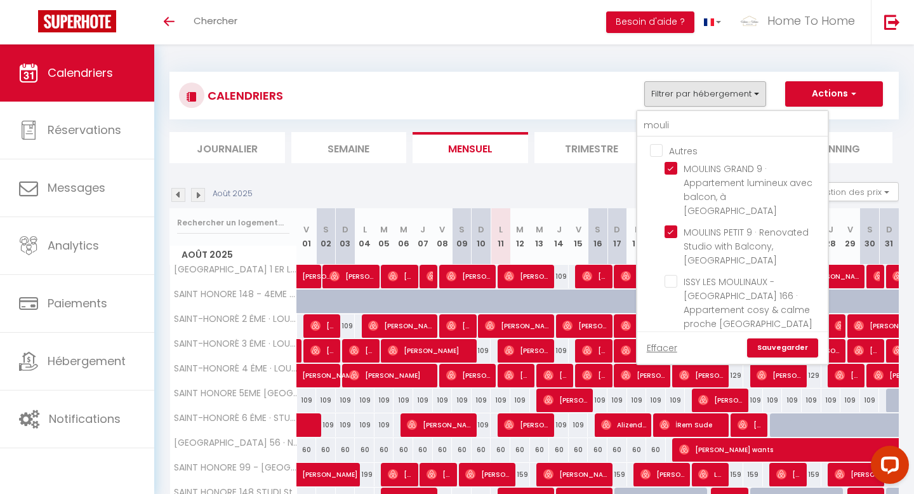
click at [786, 338] on link "Sauvegarder" at bounding box center [782, 347] width 71 height 19
